Goal: Browse casually

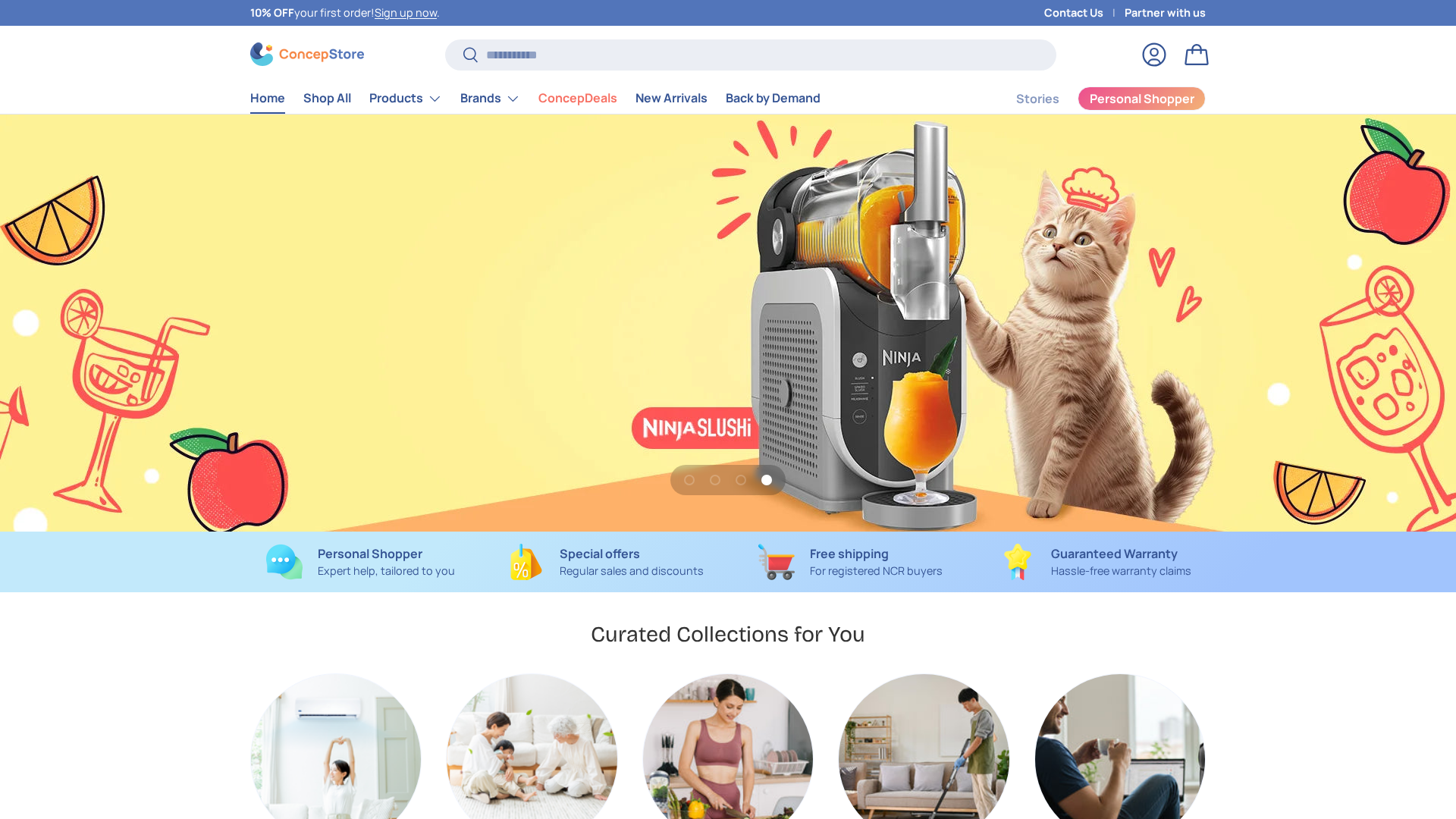
scroll to position [0, 4367]
